Goal: Information Seeking & Learning: Learn about a topic

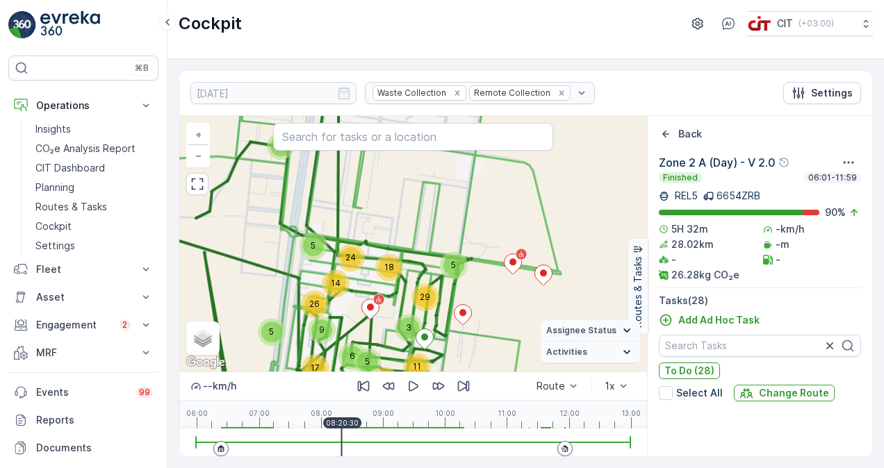
scroll to position [2494, 0]
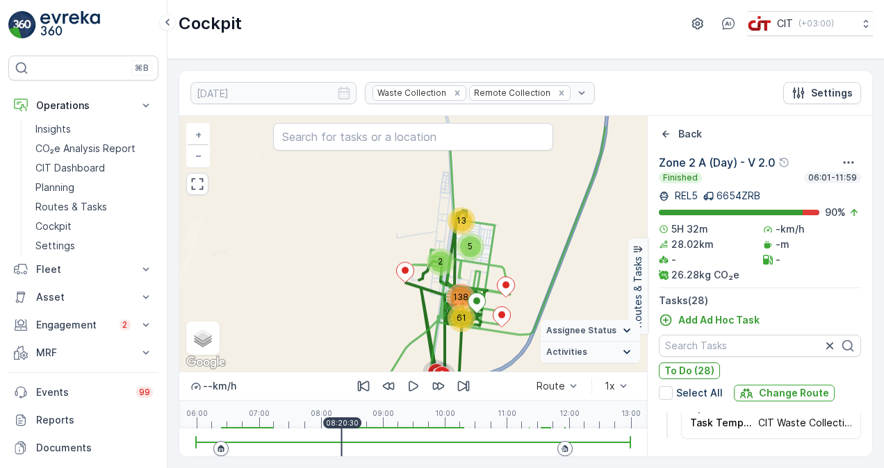
drag, startPoint x: 496, startPoint y: 215, endPoint x: 501, endPoint y: 258, distance: 43.3
click at [501, 258] on div "13 2 5 10 4 28 61 138 + − Satellite Roadmap Terrain Hybrid Leaflet Keyboard sho…" at bounding box center [413, 244] width 468 height 256
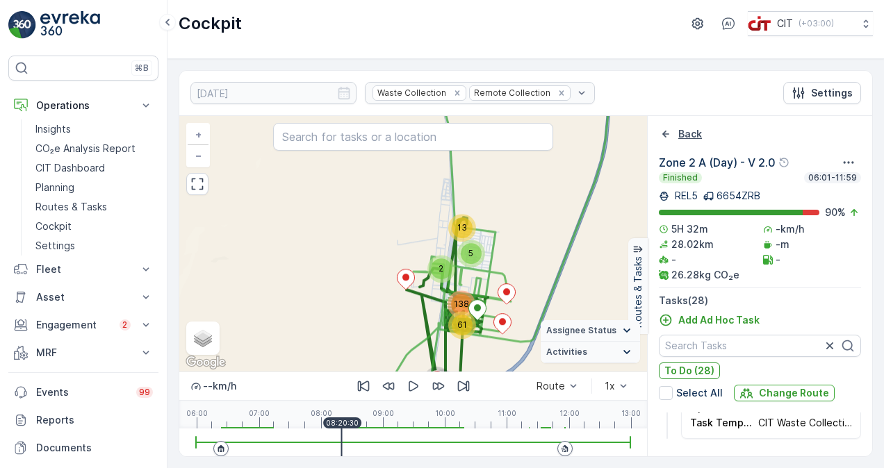
click at [679, 135] on p "Back" at bounding box center [690, 134] width 24 height 14
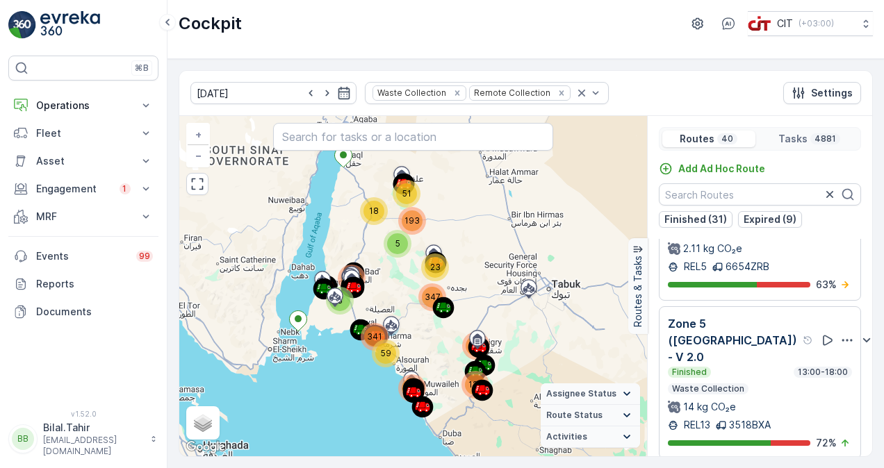
scroll to position [764, 0]
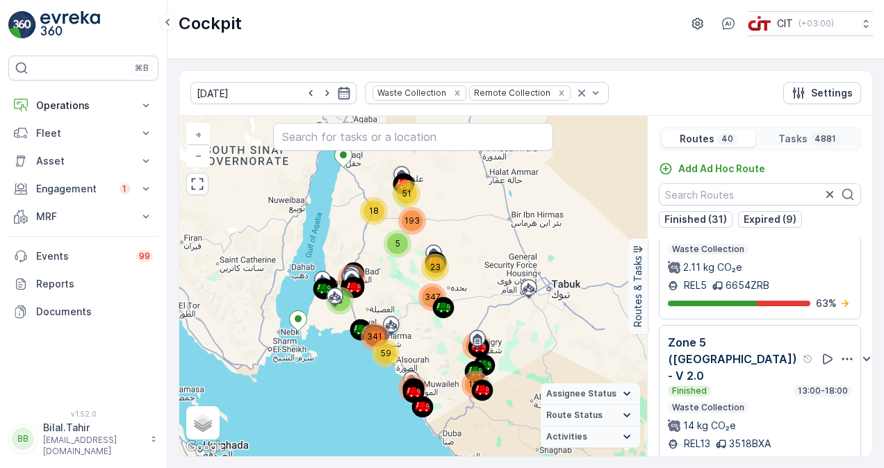
click at [793, 274] on div "2.11 kg CO₂e" at bounding box center [760, 268] width 184 height 14
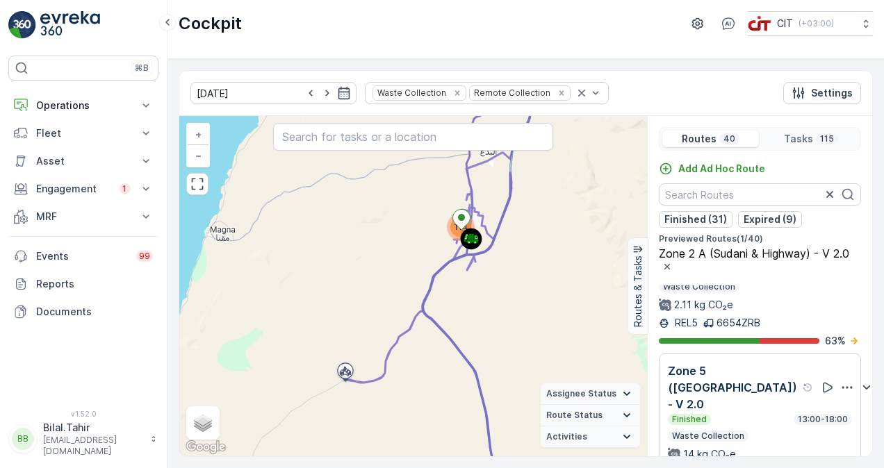
click at [791, 296] on div "Finished 13:00-18:00 Waste Collection 2.11 kg CO₂e" at bounding box center [760, 288] width 202 height 47
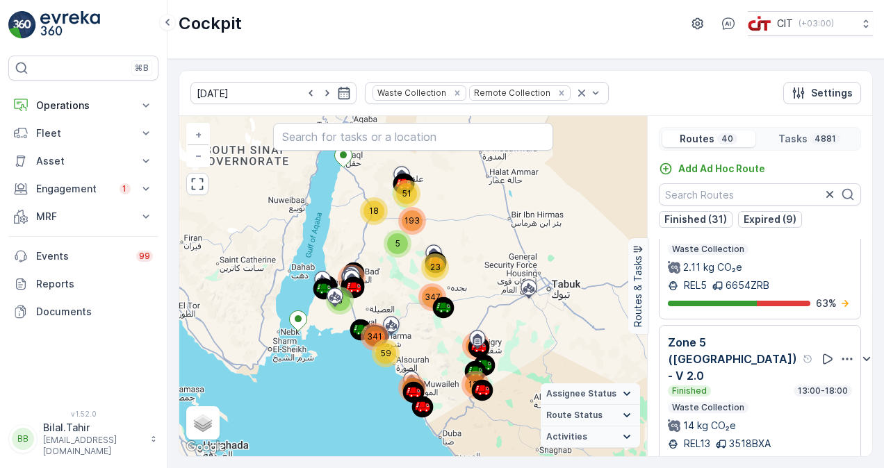
click at [781, 274] on div "2.11 kg CO₂e" at bounding box center [760, 268] width 184 height 14
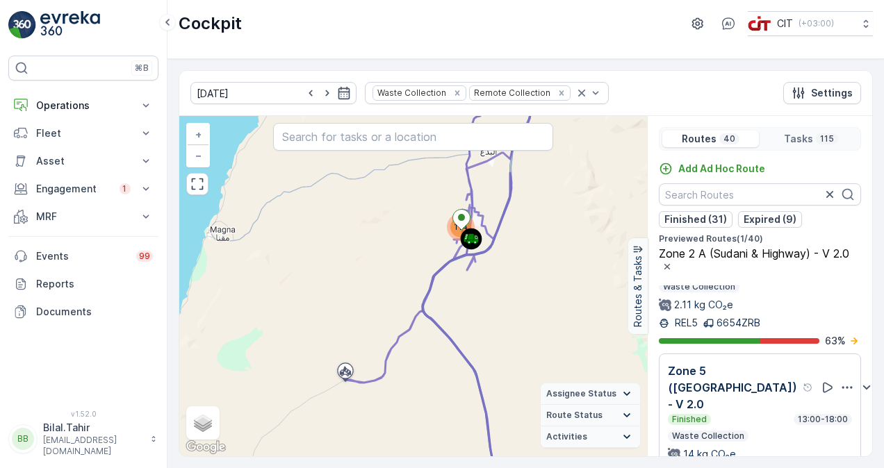
drag, startPoint x: 775, startPoint y: 295, endPoint x: 713, endPoint y: 283, distance: 63.0
click at [778, 308] on div "2.11 kg CO₂e" at bounding box center [760, 305] width 202 height 14
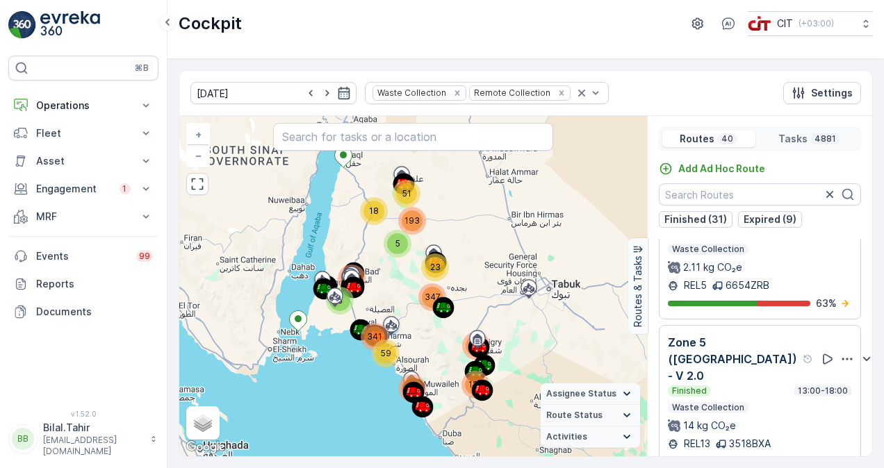
click at [789, 274] on div "2.11 kg CO₂e" at bounding box center [760, 268] width 184 height 14
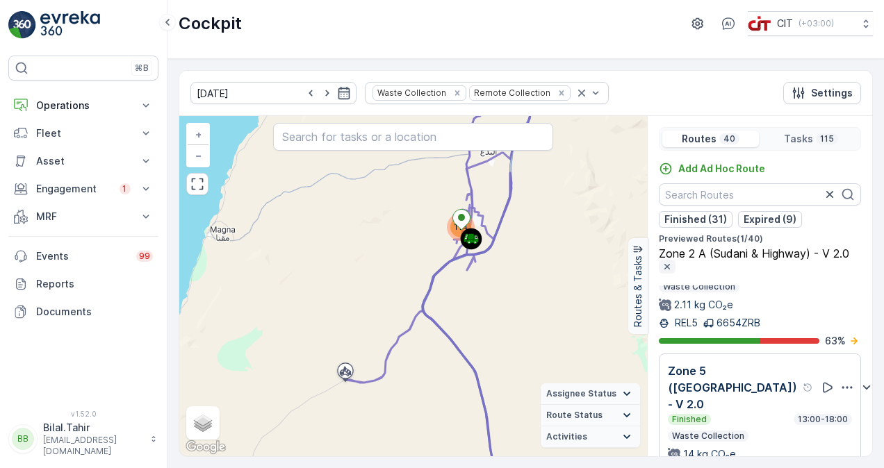
click at [673, 261] on icon "button" at bounding box center [666, 266] width 11 height 11
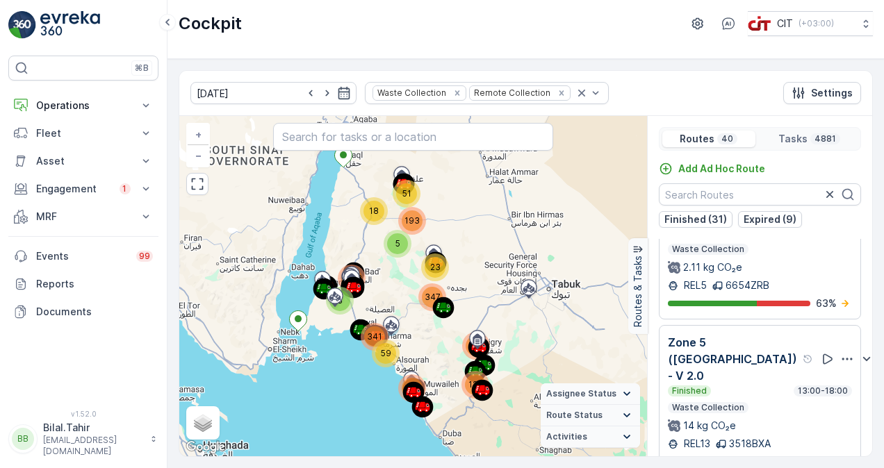
click at [777, 274] on div "2.11 kg CO₂e" at bounding box center [760, 268] width 184 height 14
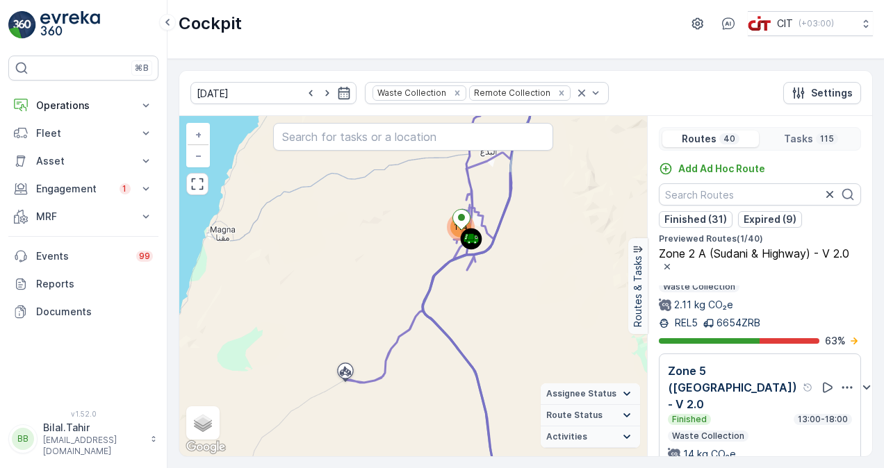
click at [685, 276] on p "Finished" at bounding box center [680, 270] width 38 height 11
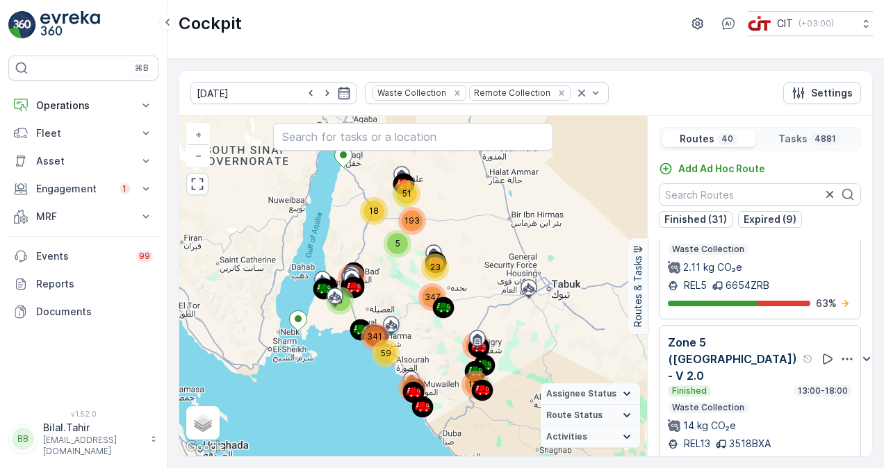
click at [685, 274] on p "2.11 kg CO₂e" at bounding box center [712, 268] width 59 height 14
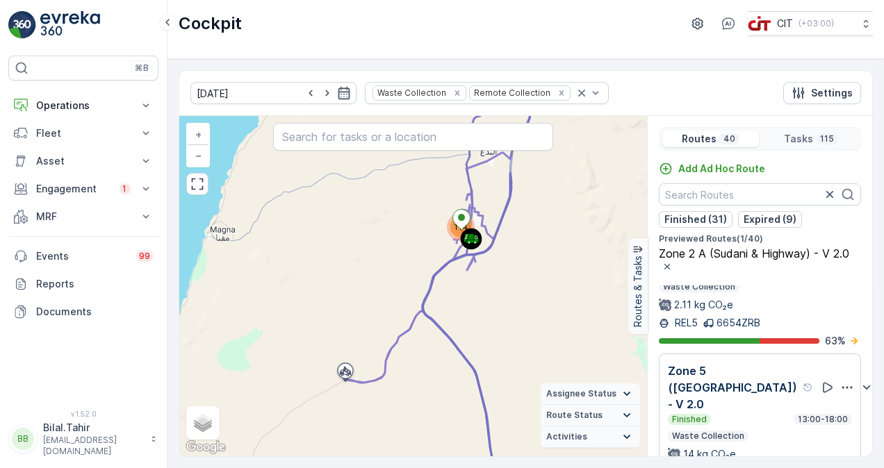
click at [750, 327] on p "6654ZRB" at bounding box center [738, 323] width 44 height 14
click at [750, 327] on div "Zone 2 A (Sudani & Highway) - V 2.0 Finished 13:00-18:00 Waste Collection 2.11 …" at bounding box center [760, 289] width 202 height 118
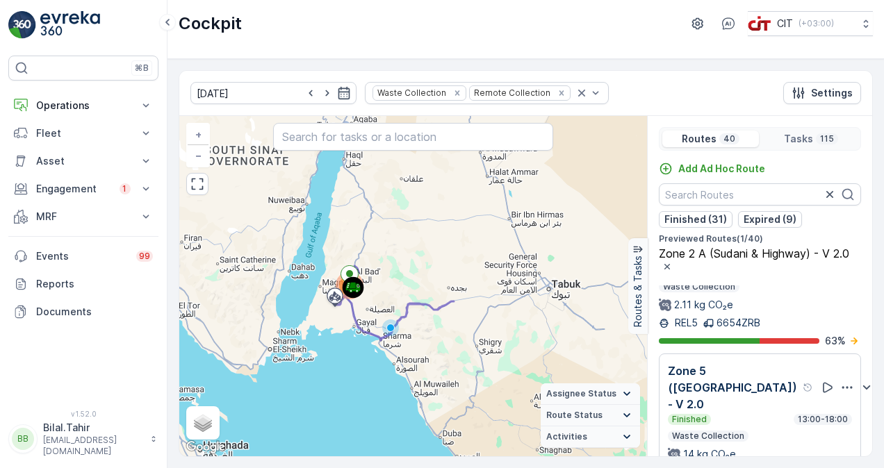
click at [751, 312] on div "2.11 kg CO₂e" at bounding box center [760, 305] width 202 height 14
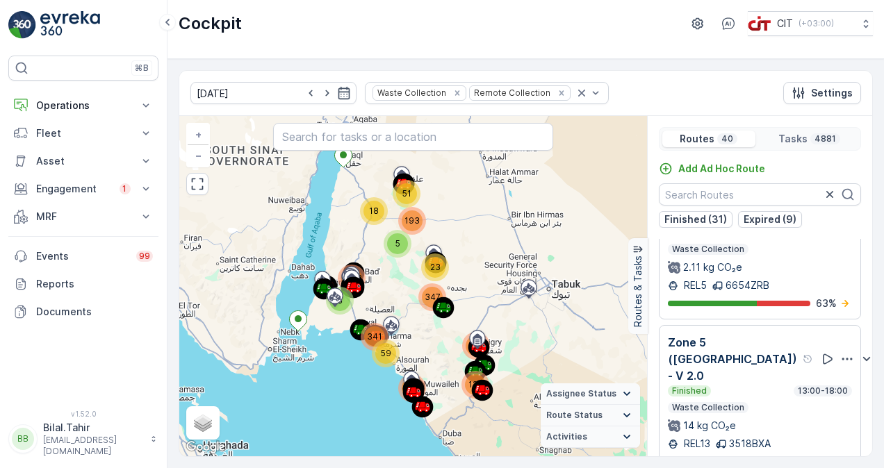
click at [759, 274] on div "2.11 kg CO₂e" at bounding box center [760, 268] width 184 height 14
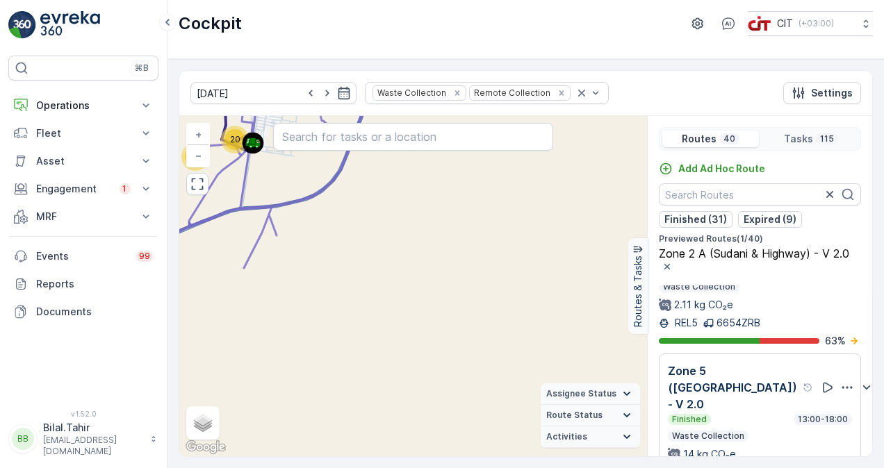
drag, startPoint x: 317, startPoint y: 172, endPoint x: 436, endPoint y: 274, distance: 156.7
click at [436, 274] on div "14 99 2 11 11 4 20 63 + − Satellite Roadmap Terrain Hybrid Leaflet Keyboard sho…" at bounding box center [413, 286] width 468 height 340
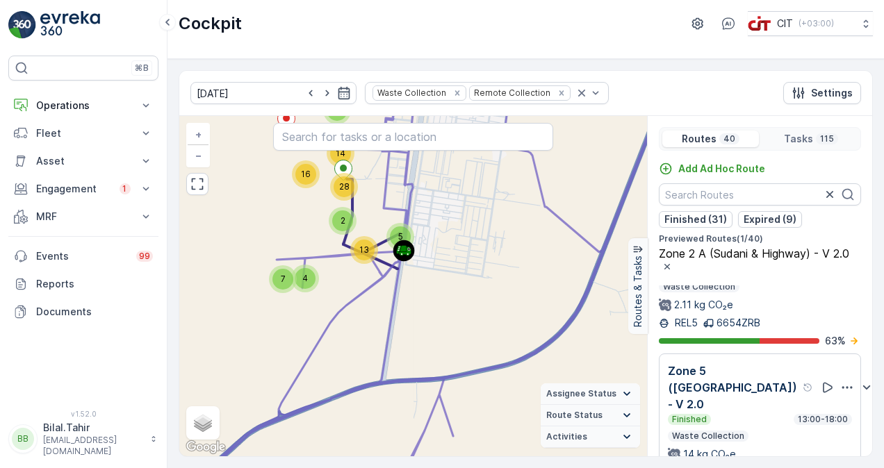
drag, startPoint x: 417, startPoint y: 206, endPoint x: 493, endPoint y: 240, distance: 83.9
click at [493, 240] on div "2 7 2 2 7 4 4 5 2 13 5 14 16 28 Zone 2 A (Sudani & Highway) - V 2.0 + − Satelli…" at bounding box center [413, 286] width 468 height 340
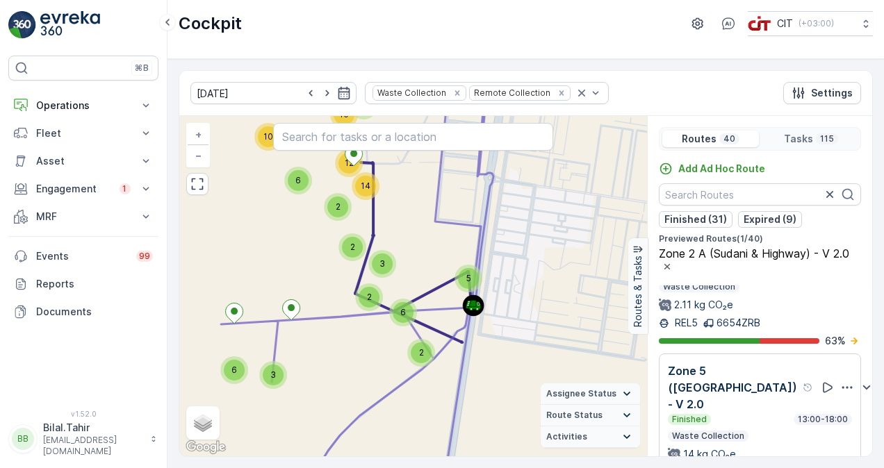
drag, startPoint x: 273, startPoint y: 224, endPoint x: 372, endPoint y: 296, distance: 122.3
click at [372, 296] on div "4 2 2 2 6 3 3 5 2 2 2 6 3 3 2 4 10 10 6 12 2 14 + − Satellite Roadmap Terrain H…" at bounding box center [413, 286] width 468 height 340
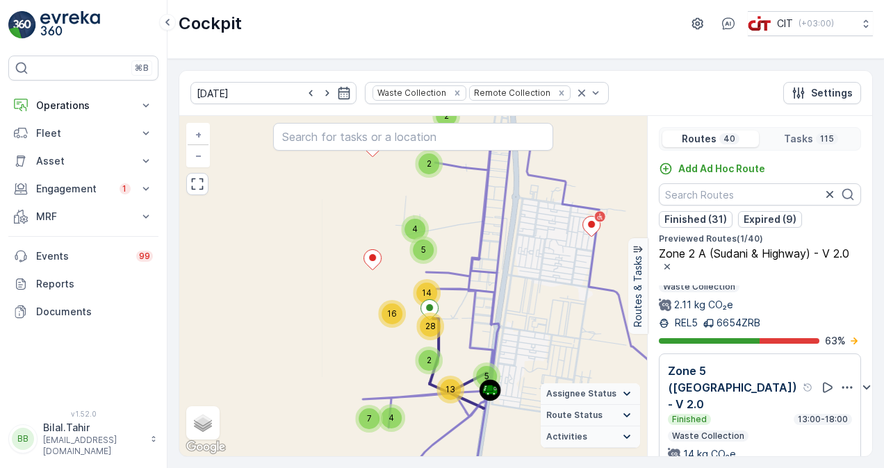
drag, startPoint x: 311, startPoint y: 290, endPoint x: 348, endPoint y: 364, distance: 83.3
click at [348, 364] on div "2 7 2 2 7 4 4 5 2 13 5 14 16 28 + − Satellite Roadmap Terrain Hybrid Leaflet Ke…" at bounding box center [413, 286] width 468 height 340
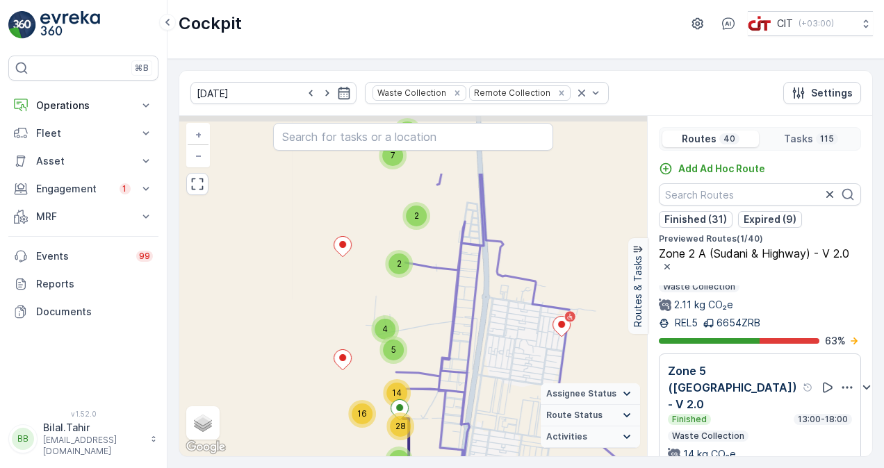
drag, startPoint x: 453, startPoint y: 221, endPoint x: 423, endPoint y: 313, distance: 96.5
click at [423, 313] on div "2 7 2 2 7 4 4 5 2 13 5 14 16 28 + − Satellite Roadmap Terrain Hybrid Leaflet Ke…" at bounding box center [413, 286] width 468 height 340
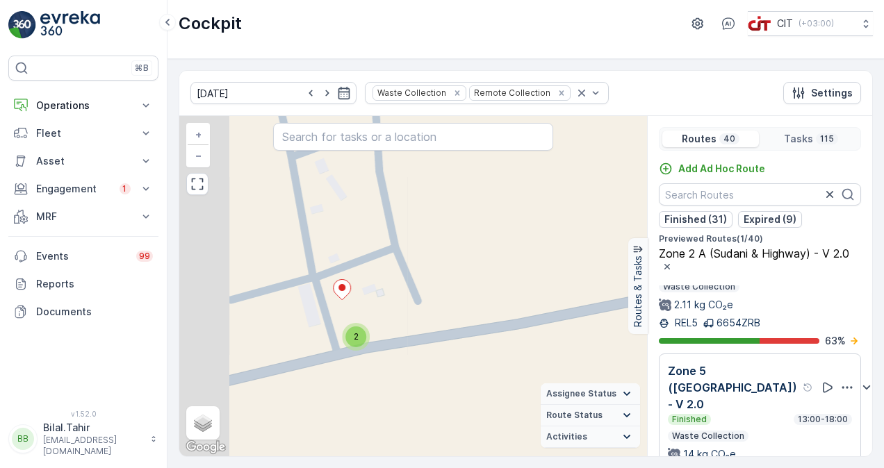
drag, startPoint x: 323, startPoint y: 352, endPoint x: 432, endPoint y: 292, distance: 124.4
click at [425, 296] on div "2 2 3 2 2 2 2 2 3 2 3 2 2 2 2 3 3 2 2 2 2 3 2 2 + − Satellite Roadmap Terrain H…" at bounding box center [413, 286] width 468 height 340
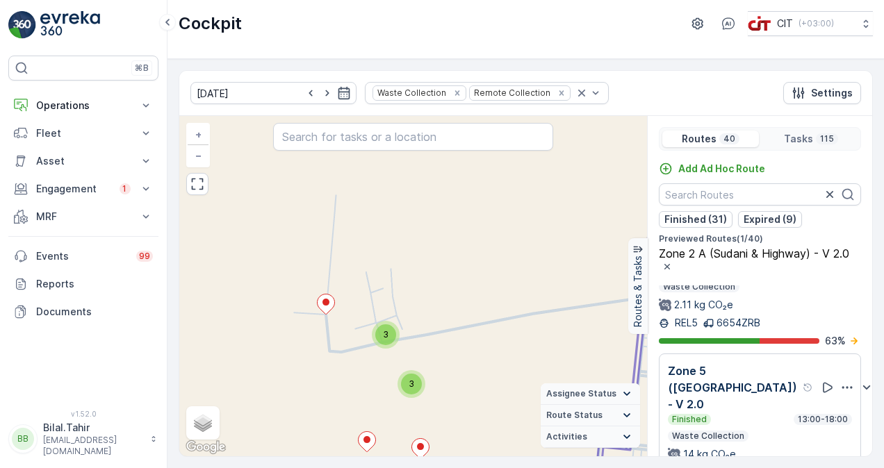
drag, startPoint x: 718, startPoint y: 296, endPoint x: 839, endPoint y: 352, distance: 133.1
click at [847, 348] on icon at bounding box center [854, 341] width 14 height 14
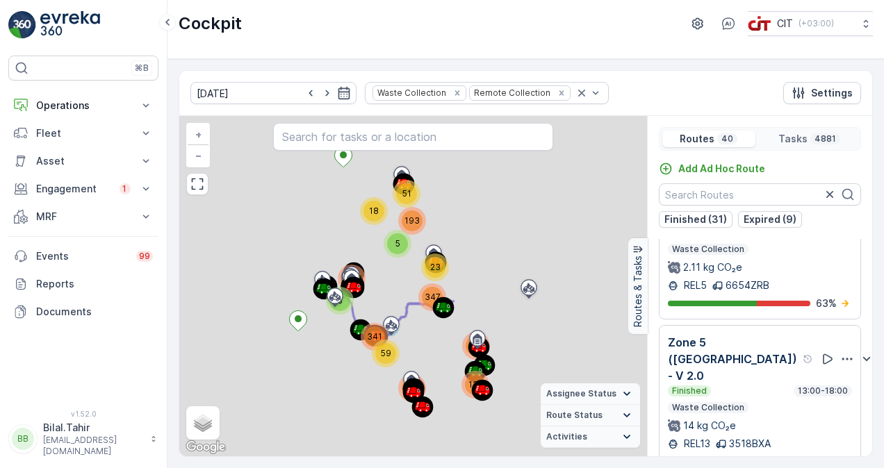
click at [839, 352] on div at bounding box center [844, 359] width 61 height 50
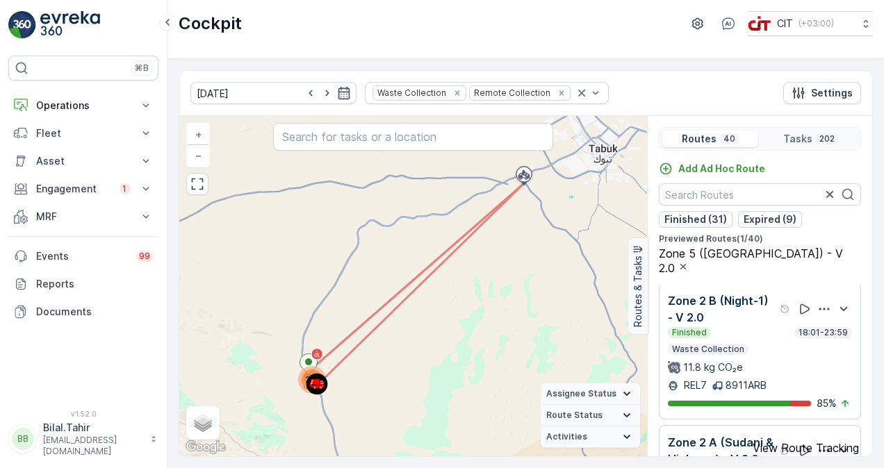
scroll to position [556, 0]
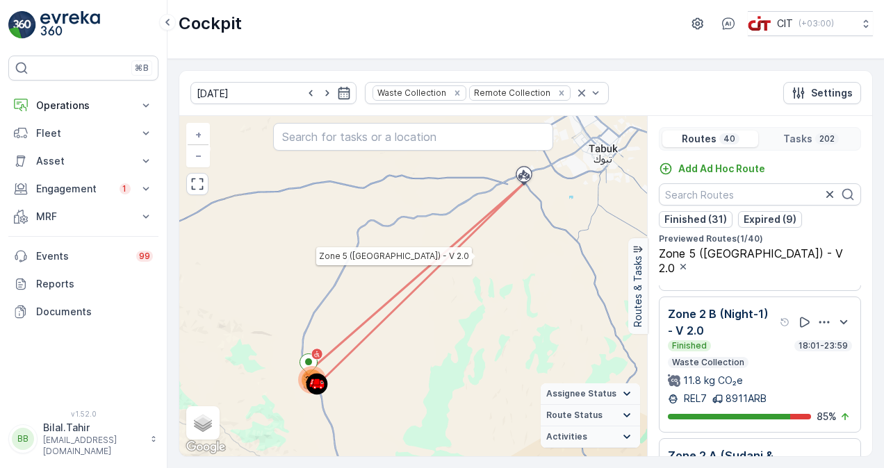
click at [435, 270] on icon at bounding box center [414, 286] width 217 height 206
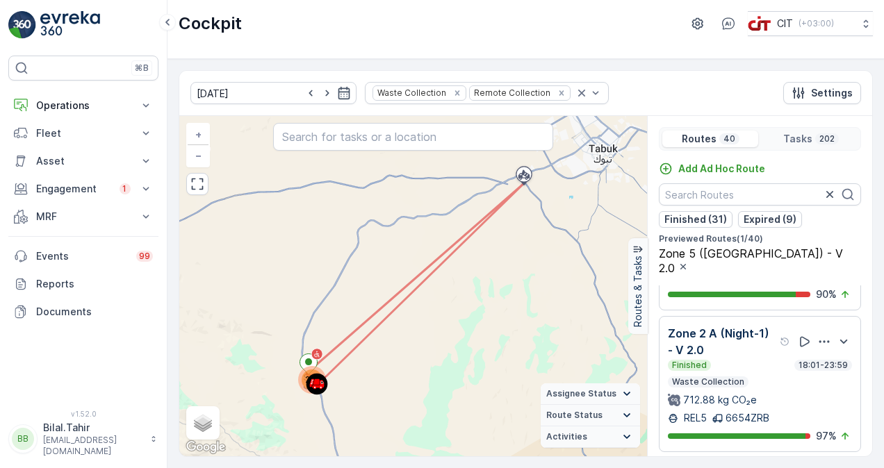
scroll to position [417, 0]
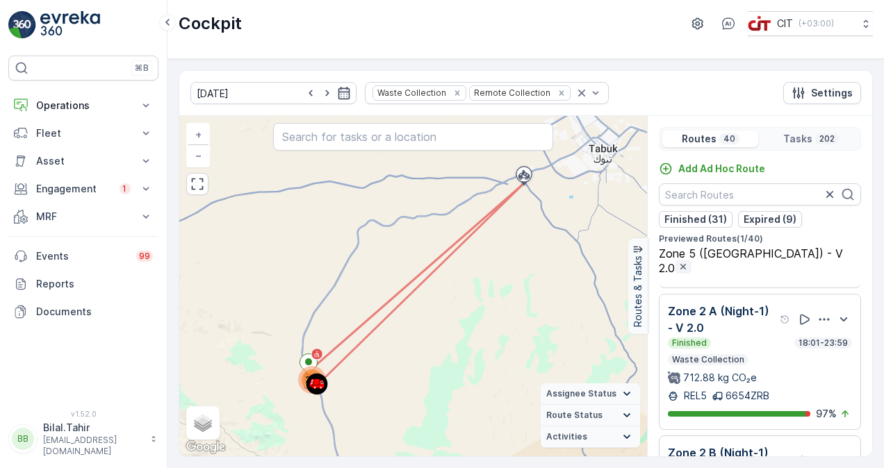
click at [689, 261] on icon "button" at bounding box center [682, 266] width 11 height 11
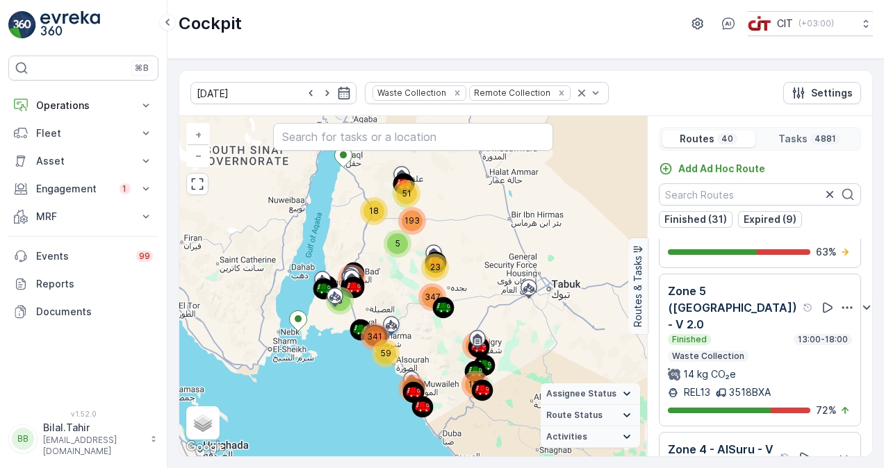
scroll to position [834, 0]
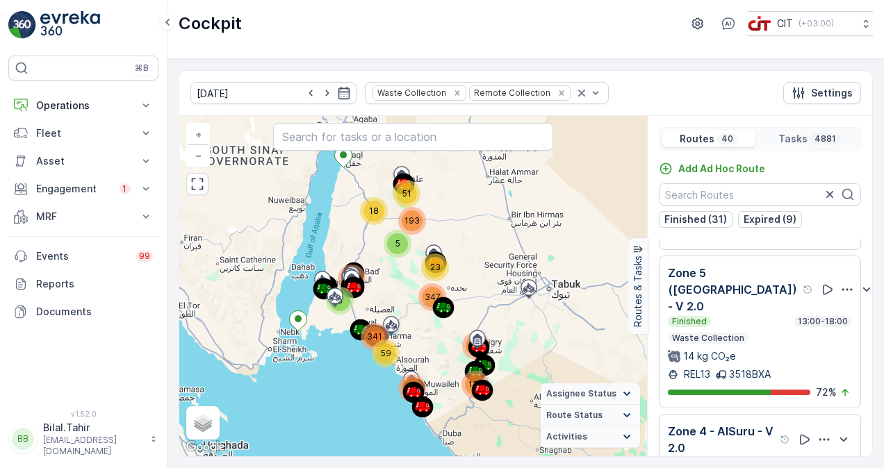
click at [788, 329] on div "Finished 13:00-18:00 Waste Collection 14 kg CO₂e" at bounding box center [760, 339] width 184 height 47
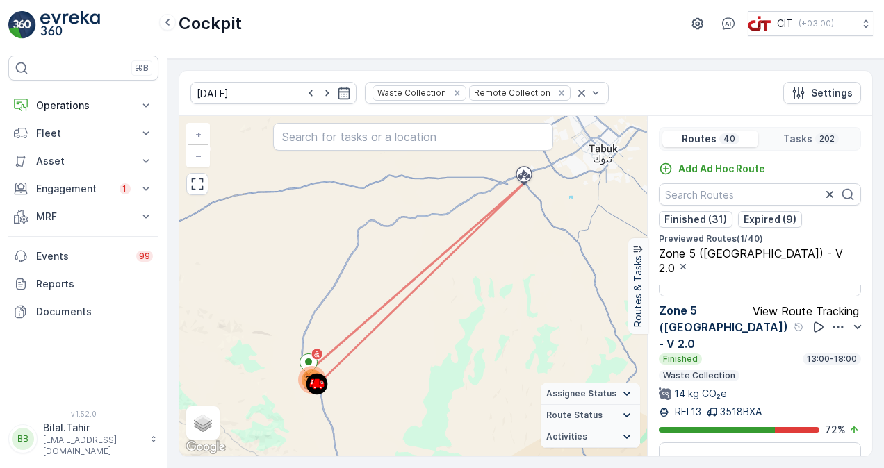
click at [811, 327] on icon at bounding box center [818, 327] width 14 height 14
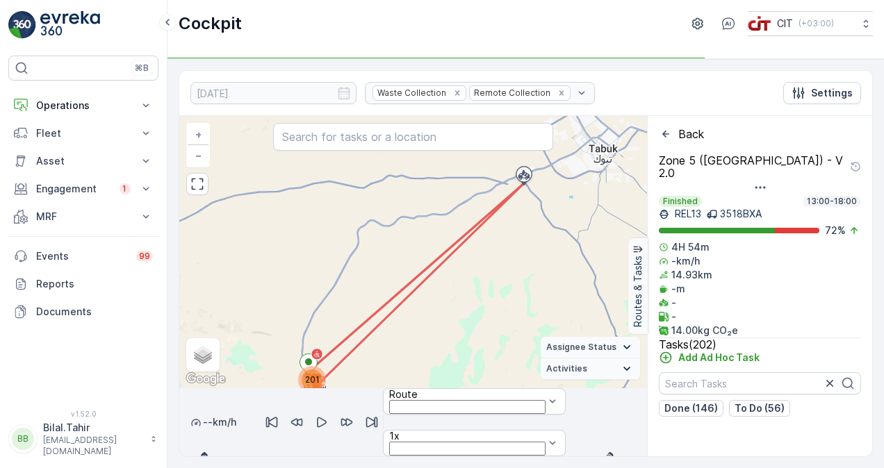
click at [329, 415] on icon "button" at bounding box center [322, 422] width 14 height 14
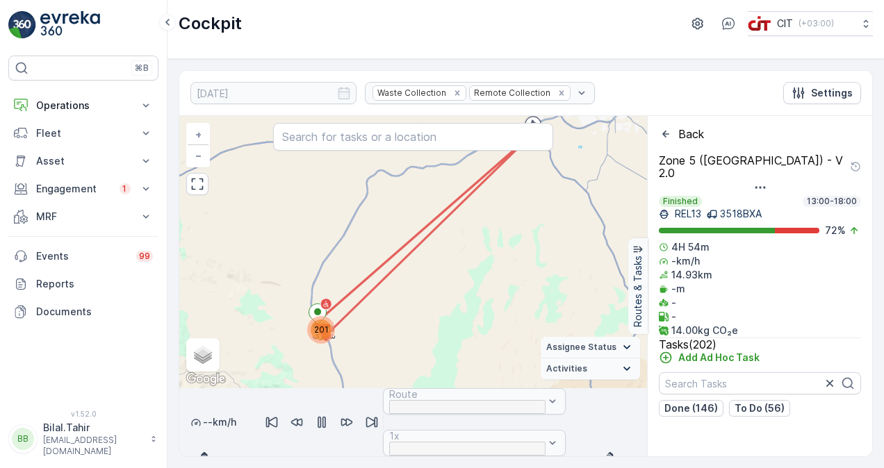
drag, startPoint x: 440, startPoint y: 322, endPoint x: 450, endPoint y: 272, distance: 50.8
click at [450, 272] on div "201 + − Satellite Roadmap Terrain Hybrid Leaflet Keyboard shortcuts Map Data Ma…" at bounding box center [413, 252] width 468 height 272
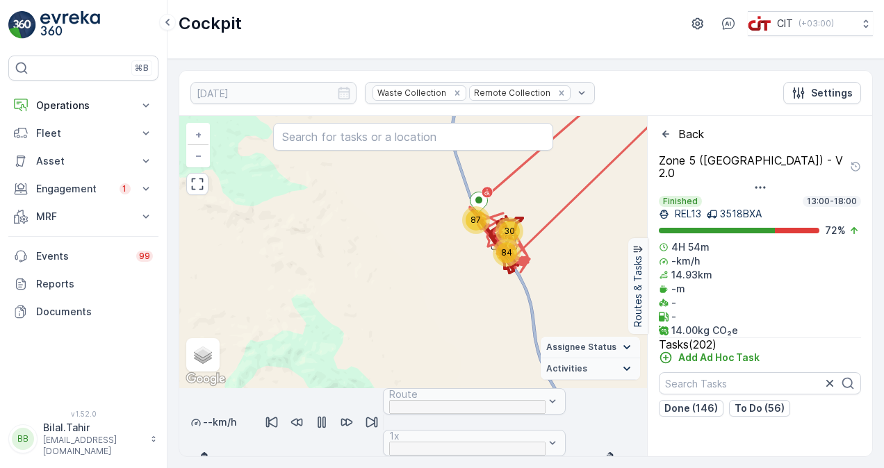
drag, startPoint x: 596, startPoint y: 235, endPoint x: 447, endPoint y: 277, distance: 154.4
click at [471, 277] on div "30 84 87 + − Satellite Roadmap Terrain Hybrid Leaflet Keyboard shortcuts Map Da…" at bounding box center [413, 252] width 468 height 272
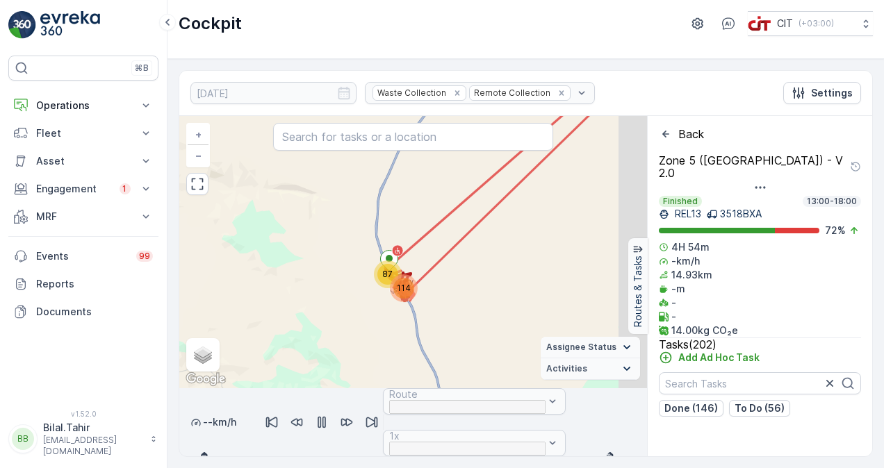
drag, startPoint x: 509, startPoint y: 245, endPoint x: 432, endPoint y: 274, distance: 82.5
click at [435, 274] on div "114 87 + − Satellite Roadmap Terrain Hybrid Leaflet Keyboard shortcuts Map Data…" at bounding box center [413, 252] width 468 height 272
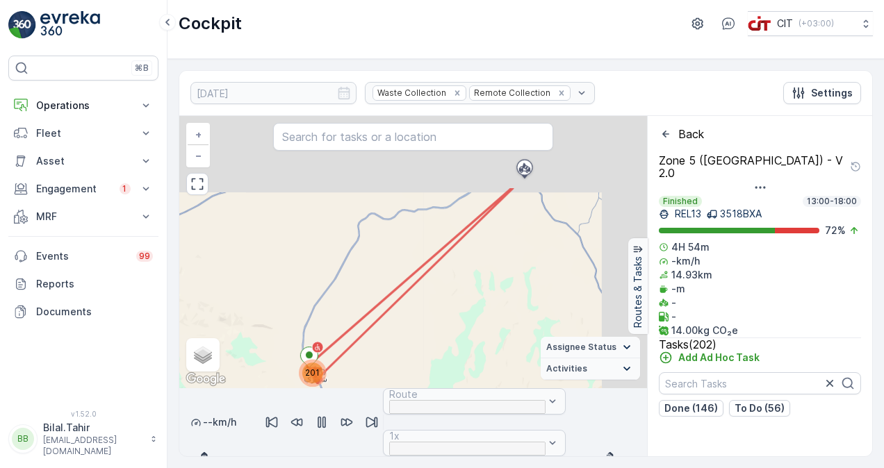
drag, startPoint x: 497, startPoint y: 213, endPoint x: 356, endPoint y: 329, distance: 183.6
click at [381, 322] on div "201 + − Satellite Roadmap Terrain Hybrid Leaflet Keyboard shortcuts Map Data Ma…" at bounding box center [413, 252] width 468 height 272
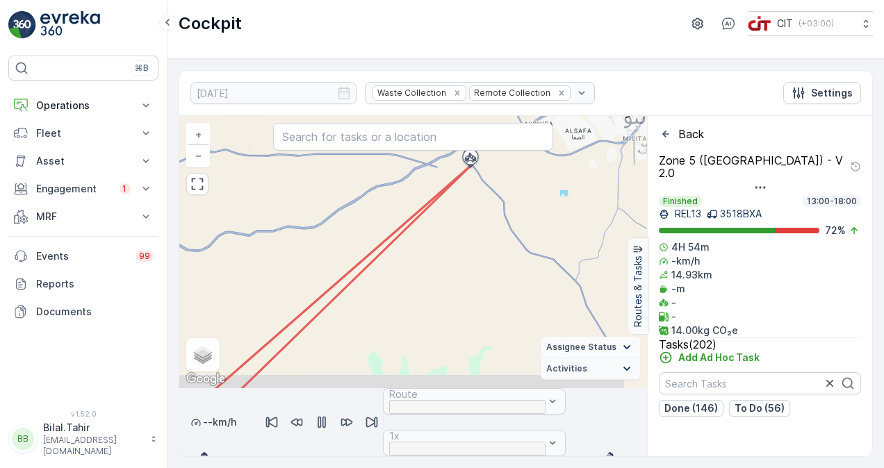
drag, startPoint x: 467, startPoint y: 242, endPoint x: 464, endPoint y: 274, distance: 32.1
click at [464, 274] on div "114 87 + − Satellite Roadmap Terrain Hybrid Leaflet Keyboard shortcuts Map Data…" at bounding box center [413, 252] width 468 height 272
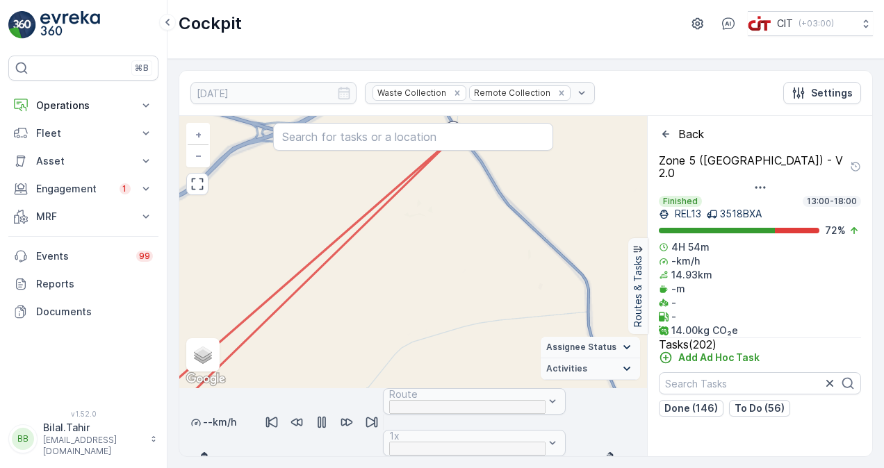
drag, startPoint x: 474, startPoint y: 212, endPoint x: 481, endPoint y: 307, distance: 95.5
click at [481, 306] on div "13 11 5 11 22 51 9 76 + − Satellite Roadmap Terrain Hybrid Leaflet Keyboard sho…" at bounding box center [413, 252] width 468 height 272
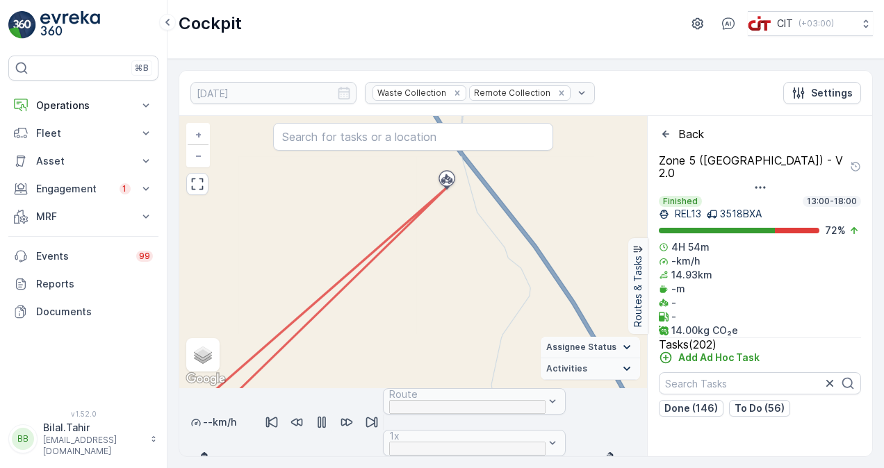
drag, startPoint x: 445, startPoint y: 209, endPoint x: 468, endPoint y: 276, distance: 70.3
click at [467, 276] on div "2 4 2 4 3 2 2 2 2 2 2 2 4 4 2 2 6 3 6 4 4 7 5 7 4 4 2 3 2 3 2 13 4 7 2 2 2 2 13…" at bounding box center [413, 252] width 468 height 272
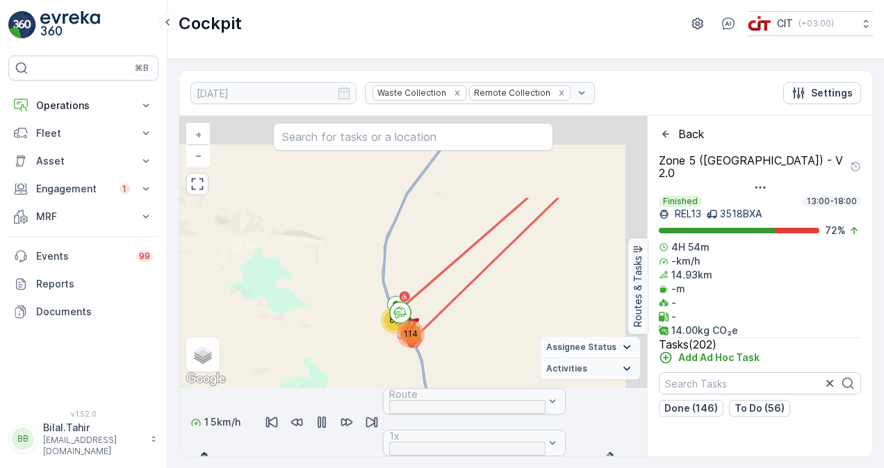
drag, startPoint x: 508, startPoint y: 224, endPoint x: 430, endPoint y: 328, distance: 130.1
click at [443, 329] on div "114 87 Tabuk Landfill + − Satellite Roadmap Terrain Hybrid Leaflet Keyboard sho…" at bounding box center [413, 252] width 468 height 272
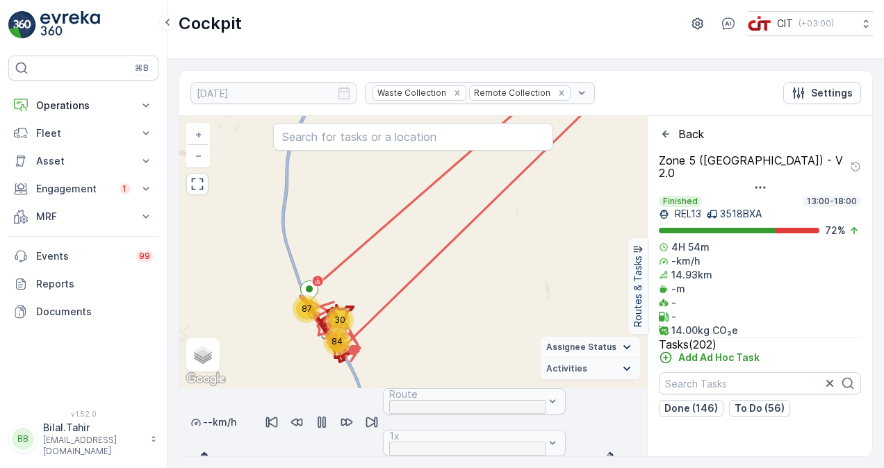
drag, startPoint x: 407, startPoint y: 317, endPoint x: 458, endPoint y: 242, distance: 90.6
click at [450, 246] on div "30 84 87 Tabuk Landfill + − Satellite Roadmap Terrain Hybrid Leaflet Keyboard s…" at bounding box center [413, 252] width 468 height 272
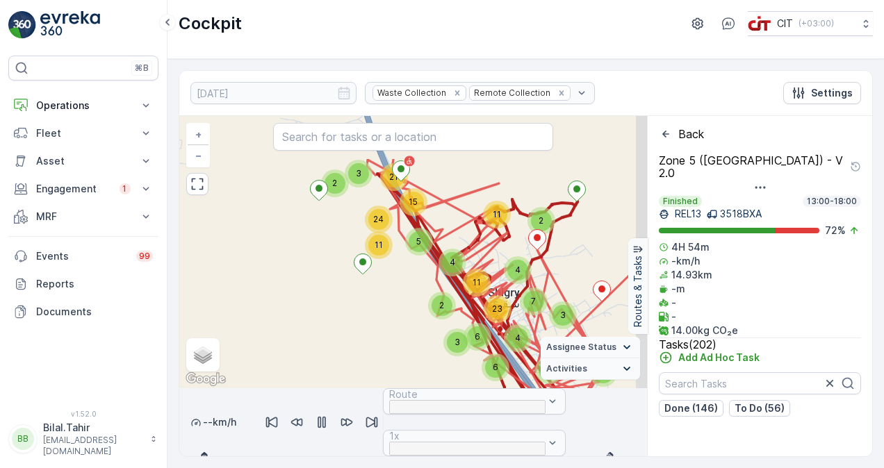
drag, startPoint x: 435, startPoint y: 272, endPoint x: 359, endPoint y: 340, distance: 101.4
click at [359, 340] on div "2 11 7 3 4 3 8 2 4 4 3 9 3 2 11 23 6 6 4 5 2 3 15 11 21 24 Tabuk Landfill + − S…" at bounding box center [413, 252] width 468 height 272
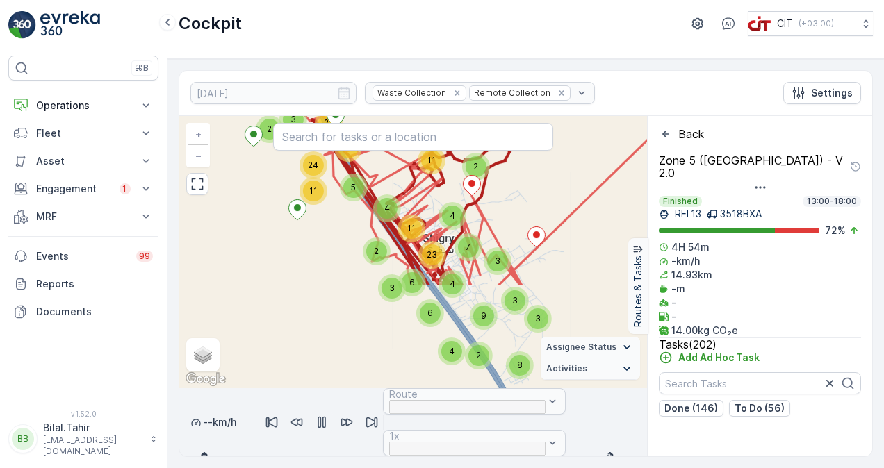
drag, startPoint x: 354, startPoint y: 342, endPoint x: 356, endPoint y: 228, distance: 114.0
click at [356, 228] on div "2 11 7 3 4 3 8 2 4 4 3 9 3 2 11 23 6 6 4 5 2 3 15 11 21 24 Tabuk Landfill + − S…" at bounding box center [413, 252] width 468 height 272
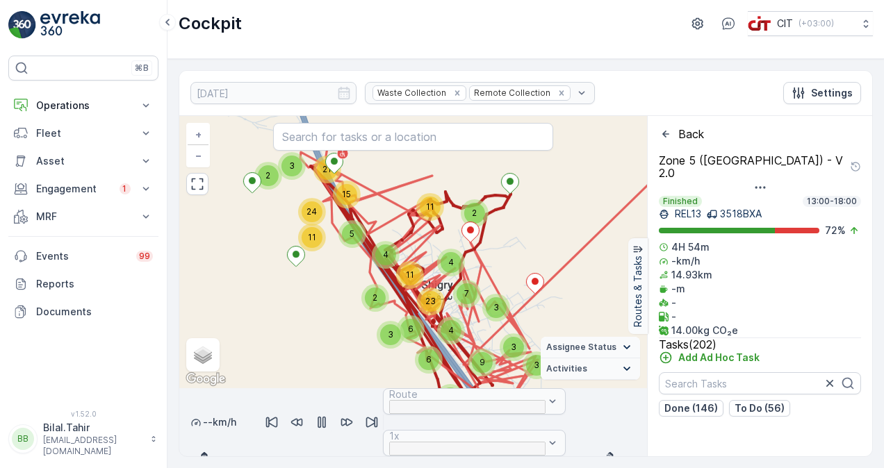
drag, startPoint x: 350, startPoint y: 294, endPoint x: 351, endPoint y: 319, distance: 25.0
click at [351, 319] on div "2 11 7 3 4 3 8 2 4 4 3 9 3 2 11 23 6 6 4 5 2 3 15 11 21 24 Tabuk Landfill + − S…" at bounding box center [413, 252] width 468 height 272
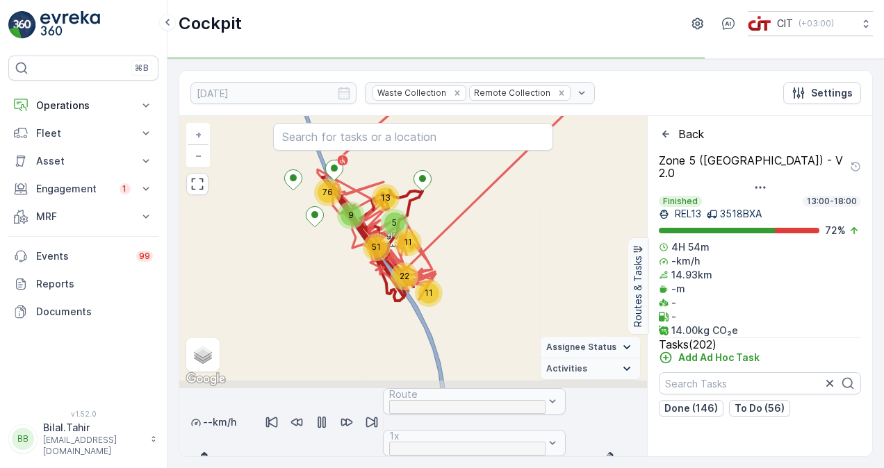
drag, startPoint x: 525, startPoint y: 331, endPoint x: 525, endPoint y: 277, distance: 54.2
click at [525, 277] on div "13 11 5 11 22 51 9 76 Tabuk Landfill + − Satellite Roadmap Terrain Hybrid Leafl…" at bounding box center [413, 252] width 468 height 272
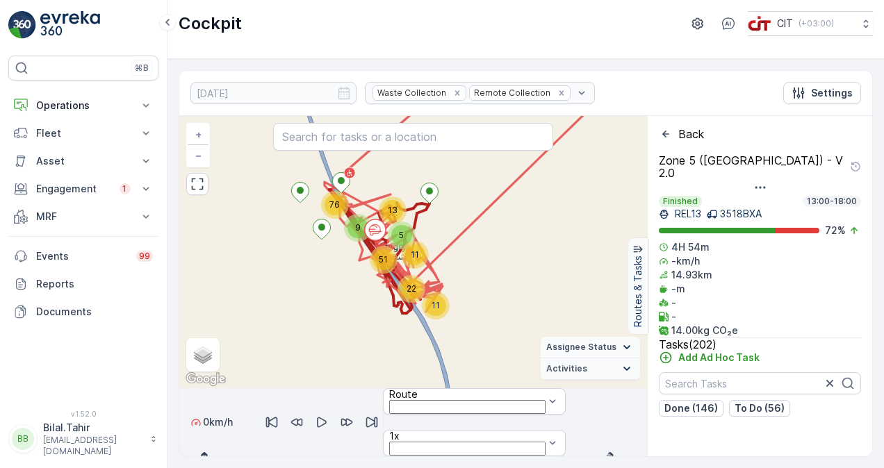
drag, startPoint x: 246, startPoint y: 425, endPoint x: 561, endPoint y: 451, distance: 316.5
click at [561, 451] on div "0 km/h Route 1x 13:00 14:00 15:00 16:00 17:00 18:00 17:25:00" at bounding box center [413, 422] width 468 height 68
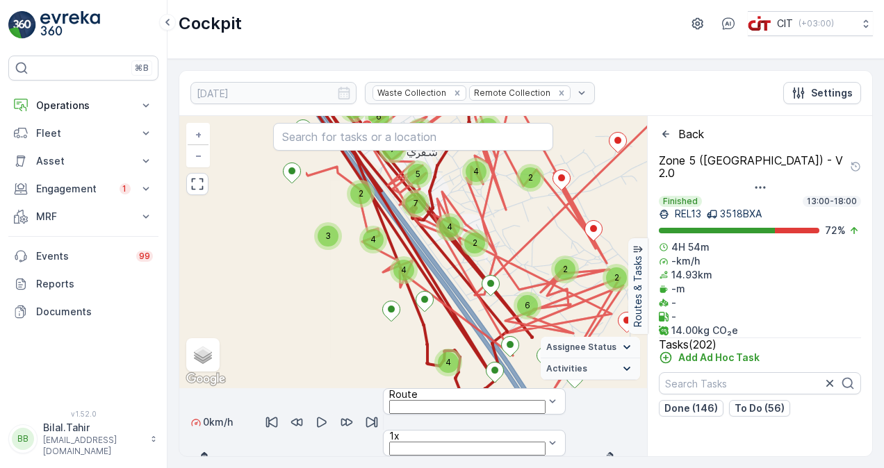
drag, startPoint x: 347, startPoint y: 240, endPoint x: 520, endPoint y: 233, distance: 173.2
click at [520, 233] on div "2 4 2 4 3 2 2 2 2 2 2 2 4 4 2 2 6 3 6 4 4 7 5 7 4 4 2 3 2 3 2 13 4 7 2 2 2 2 13…" at bounding box center [413, 252] width 468 height 272
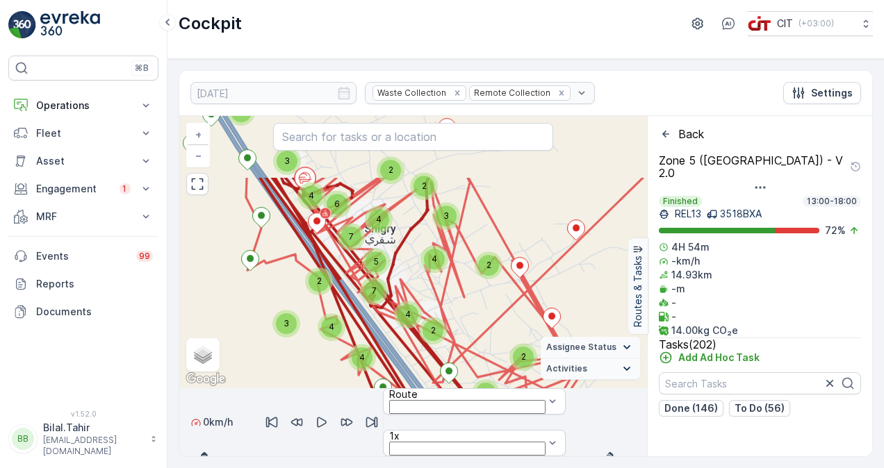
drag, startPoint x: 536, startPoint y: 220, endPoint x: 493, endPoint y: 308, distance: 97.9
click at [493, 308] on div "2 4 2 4 3 2 2 2 2 2 2 2 4 4 2 2 6 3 6 4 4 7 5 7 4 4 2 3 2 3 2 13 4 7 2 2 2 2 13…" at bounding box center [413, 252] width 468 height 272
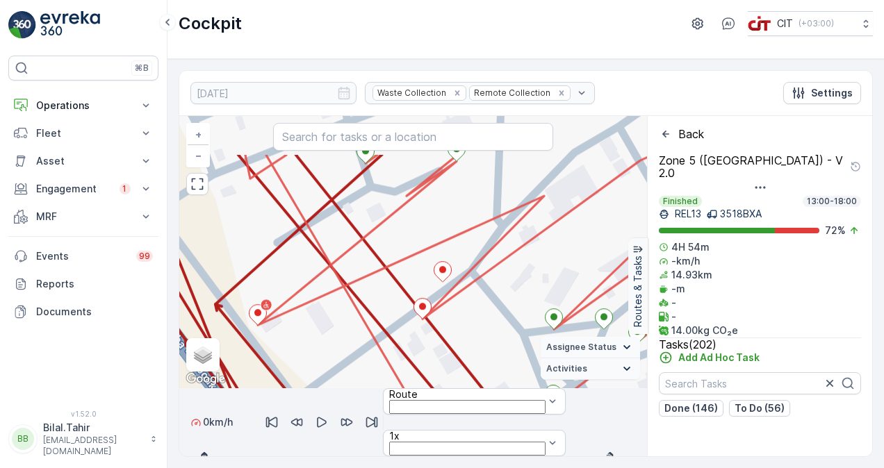
drag, startPoint x: 493, startPoint y: 243, endPoint x: 468, endPoint y: 323, distance: 83.7
click at [468, 322] on div "2 2 3 2 2 2 3 2 2 2 2 3 2 2 2 2 2 Tabuk Landfill + − Satellite Roadmap Terrain …" at bounding box center [413, 252] width 468 height 272
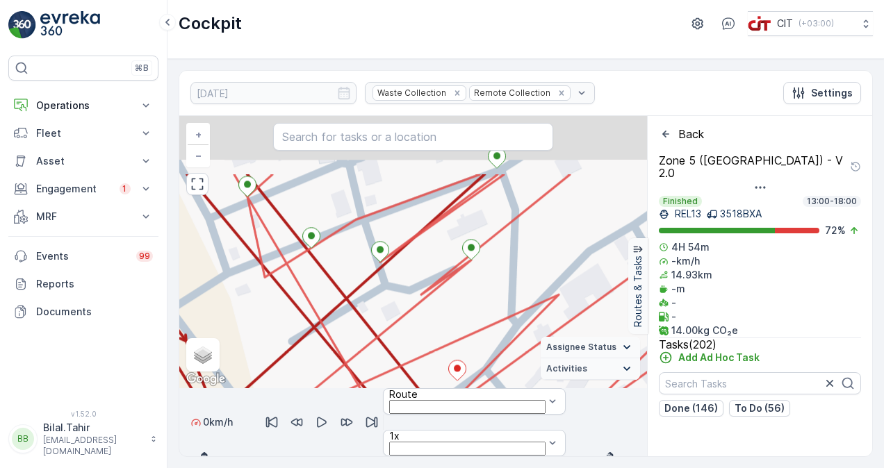
drag, startPoint x: 424, startPoint y: 216, endPoint x: 452, endPoint y: 308, distance: 96.5
click at [452, 308] on div "2 2 3 2 2 2 3 2 2 2 2 3 2 2 2 2 2 Tabuk Landfill + − Satellite Roadmap Terrain …" at bounding box center [413, 252] width 468 height 272
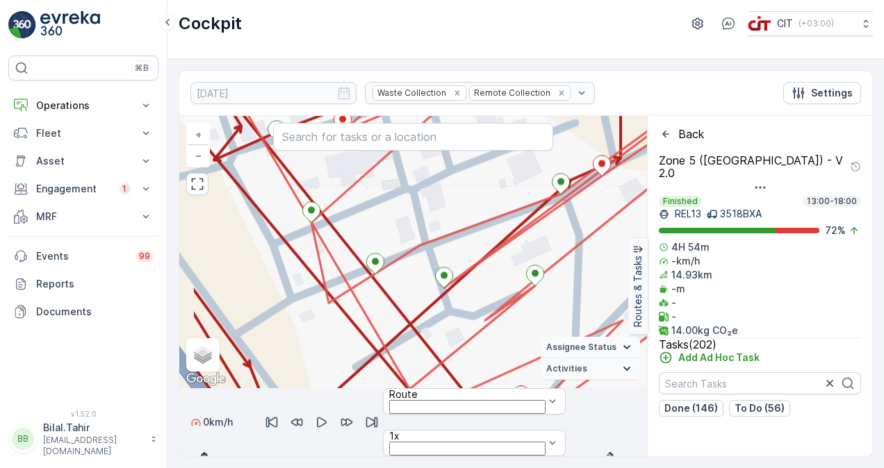
drag, startPoint x: 400, startPoint y: 214, endPoint x: 510, endPoint y: 213, distance: 109.8
click at [509, 213] on div "2 2 3 2 2 2 3 2 2 2 2 3 2 2 2 2 2 Tabuk Landfill + − Satellite Roadmap Terrain …" at bounding box center [413, 252] width 468 height 272
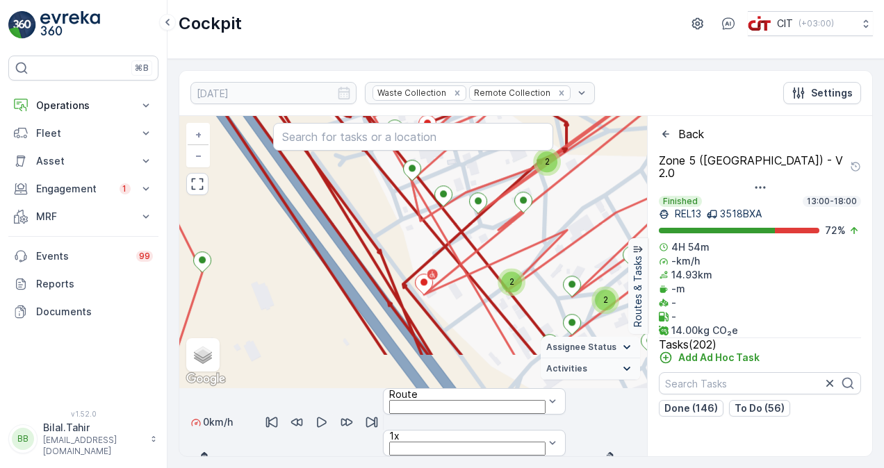
drag, startPoint x: 345, startPoint y: 258, endPoint x: 384, endPoint y: 214, distance: 59.1
click at [384, 214] on div "2 2 2 3 2 2 2 2 2 2 3 2 2 2 6 2 2 2 2 3 3 2 2 2 2 2 2 3 Tabuk Landfill + − Sate…" at bounding box center [413, 252] width 468 height 272
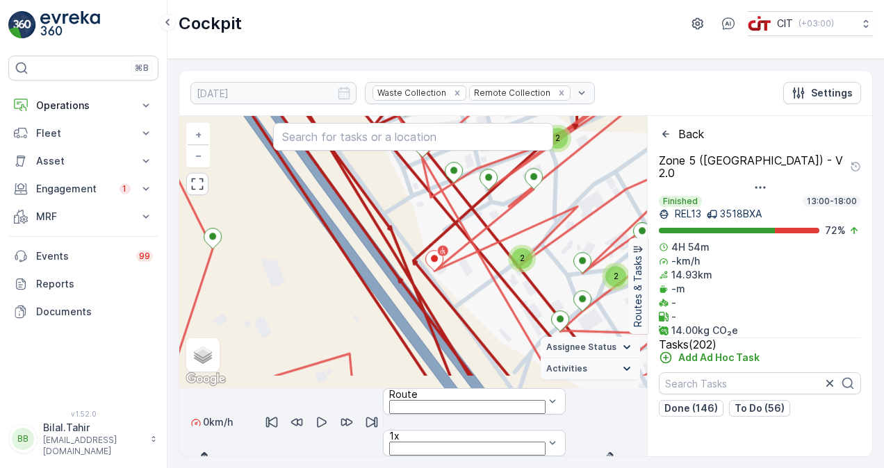
drag, startPoint x: 448, startPoint y: 329, endPoint x: 459, endPoint y: 306, distance: 25.8
click at [459, 306] on div "2 2 2 3 2 2 2 2 2 2 3 2 2 2 6 2 2 2 2 3 3 2 2 2 2 2 2 3 Tabuk Landfill + − Sate…" at bounding box center [413, 252] width 468 height 272
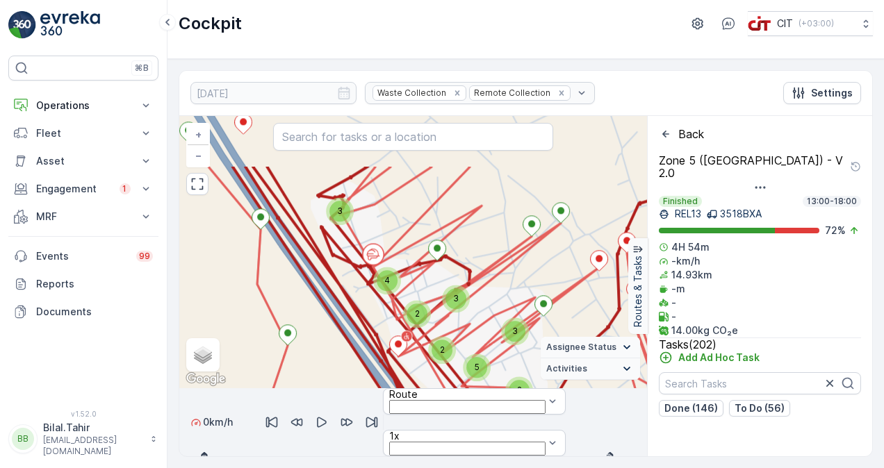
drag, startPoint x: 339, startPoint y: 221, endPoint x: 314, endPoint y: 295, distance: 78.4
click at [314, 295] on div "2 2 2 2 2 2 2 2 2 2 2 3 2 3 4 3 2 2 3 2 3 2 5 2 2 2 3 2 2 2 3 8 4 2 2 2 2 2 2 6…" at bounding box center [413, 252] width 468 height 272
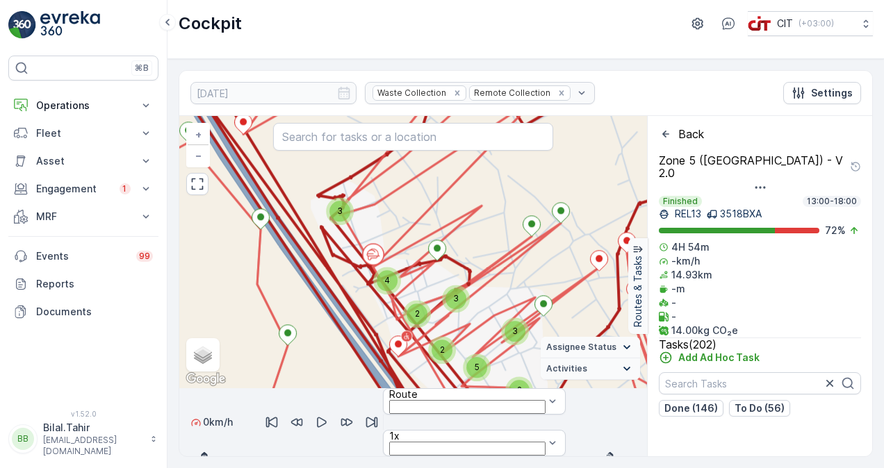
click at [327, 418] on icon "button" at bounding box center [322, 423] width 10 height 10
click at [329, 415] on icon "button" at bounding box center [322, 422] width 14 height 14
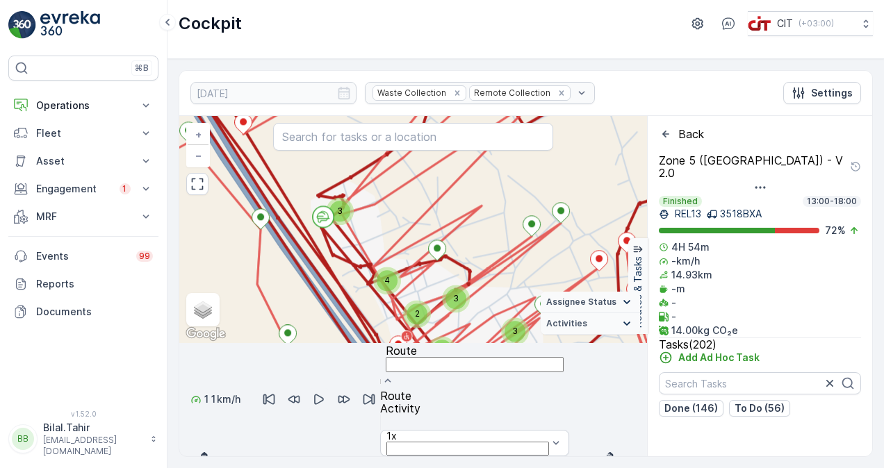
click at [411, 389] on span "Route" at bounding box center [395, 396] width 31 height 14
click at [420, 402] on span "Activity" at bounding box center [400, 409] width 40 height 14
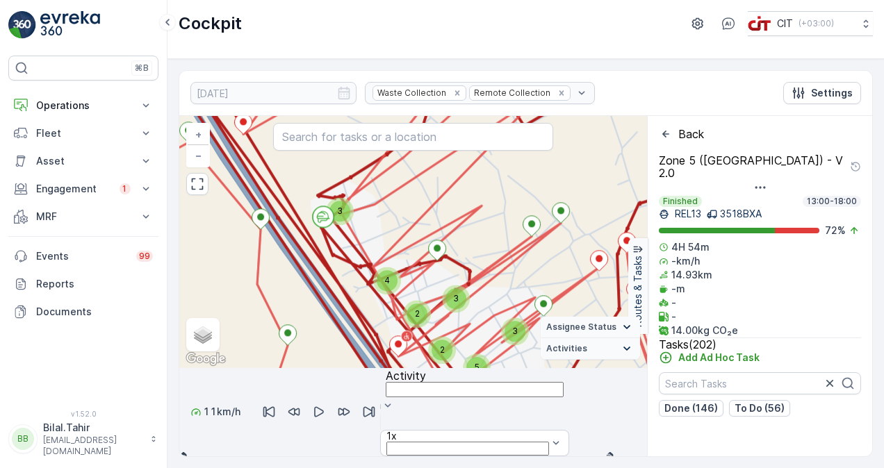
click at [563, 382] on div "Activity" at bounding box center [475, 376] width 178 height 13
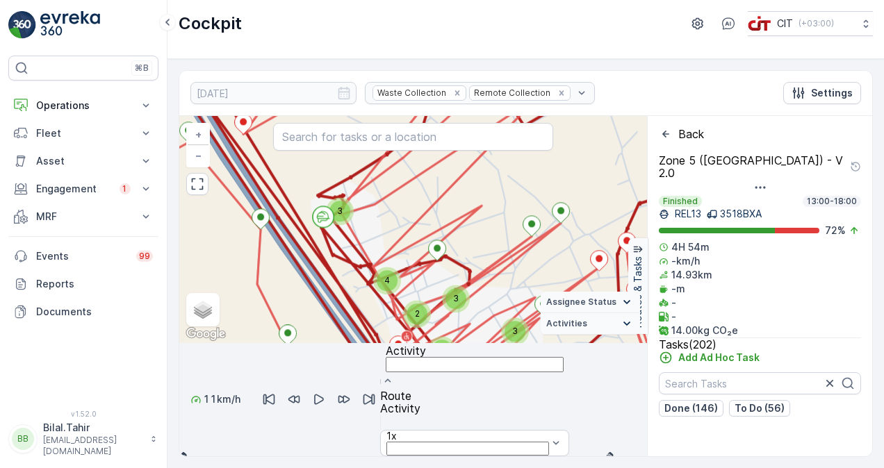
click at [550, 390] on div "Route" at bounding box center [474, 396] width 189 height 13
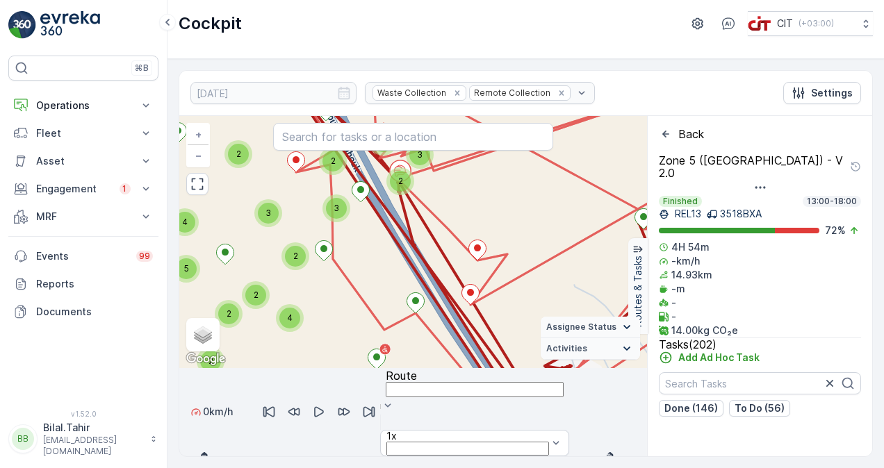
drag, startPoint x: 563, startPoint y: 443, endPoint x: 231, endPoint y: 454, distance: 332.3
click at [214, 443] on div at bounding box center [214, 443] width 0 height 0
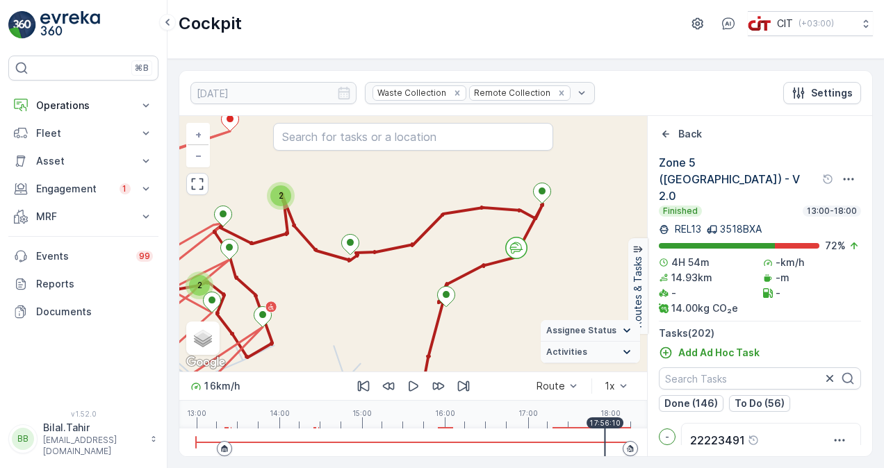
click at [604, 468] on html "⌘B Operations Insights CO₂e Analysis Report CIT Dashboard Planning Routes & Tas…" at bounding box center [442, 234] width 884 height 468
